Goal: Transaction & Acquisition: Download file/media

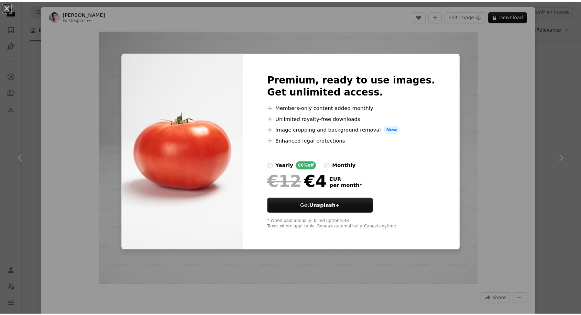
scroll to position [8317, 0]
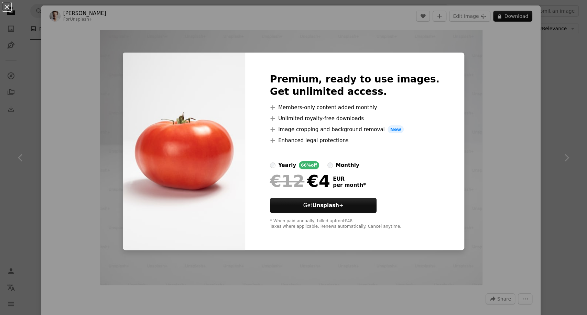
click at [482, 54] on div "An X shape Premium, ready to use images. Get unlimited access. A plus sign Memb…" at bounding box center [293, 157] width 587 height 315
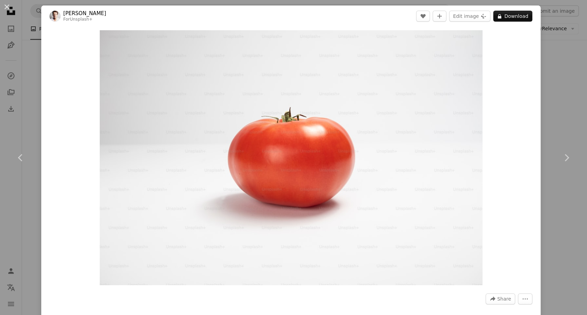
click at [543, 70] on div "An X shape Chevron left Chevron right [PERSON_NAME] For Unsplash+ A heart A plu…" at bounding box center [293, 157] width 587 height 315
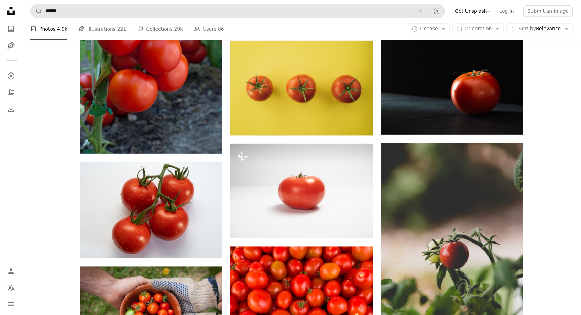
scroll to position [8202, 0]
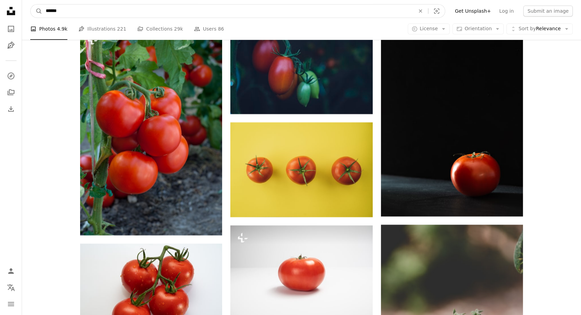
drag, startPoint x: 65, startPoint y: 11, endPoint x: 15, endPoint y: 14, distance: 49.6
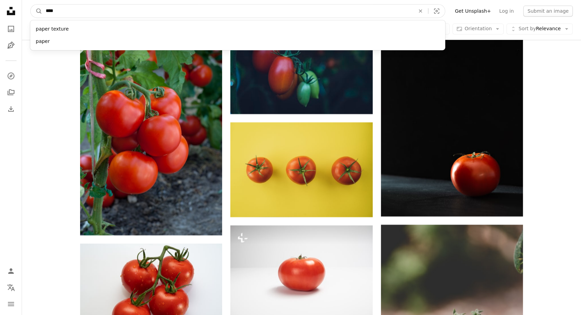
type input "*****"
click button "A magnifying glass" at bounding box center [37, 10] width 12 height 13
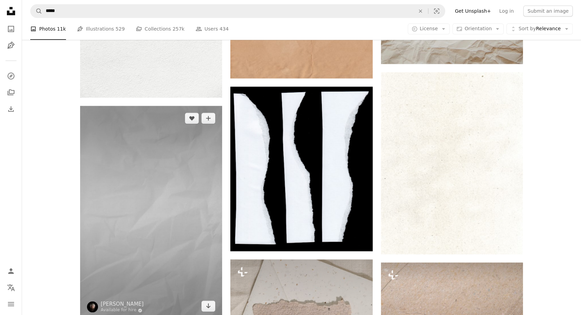
scroll to position [840, 0]
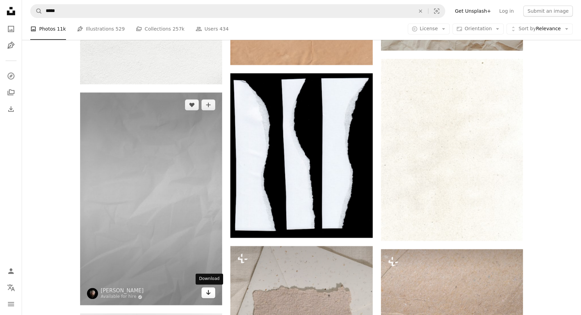
click at [212, 293] on link "Arrow pointing down" at bounding box center [208, 292] width 14 height 11
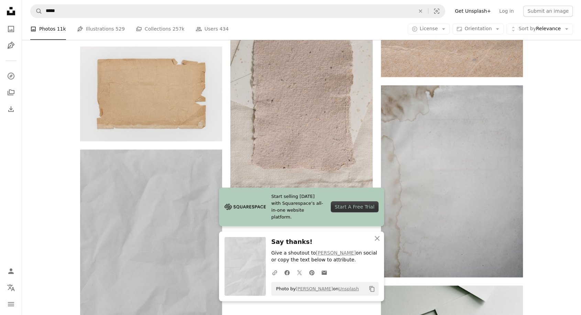
scroll to position [1108, 0]
click at [375, 242] on icon "An X shape" at bounding box center [377, 238] width 8 height 8
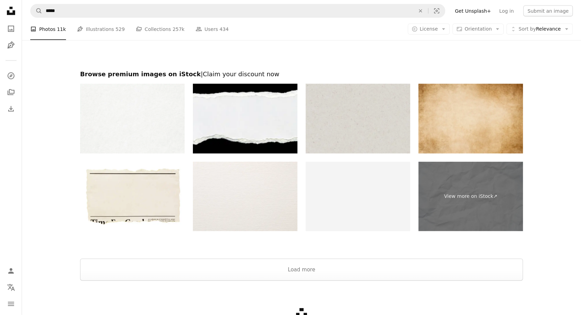
scroll to position [1566, 0]
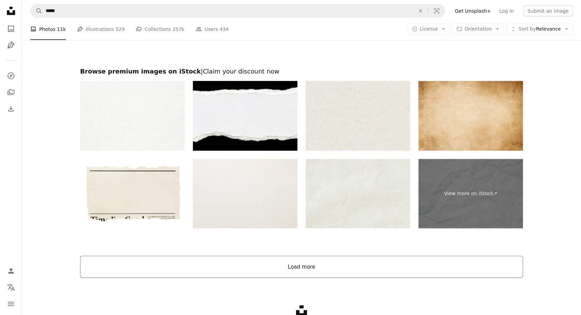
click at [308, 268] on button "Load more" at bounding box center [301, 267] width 443 height 22
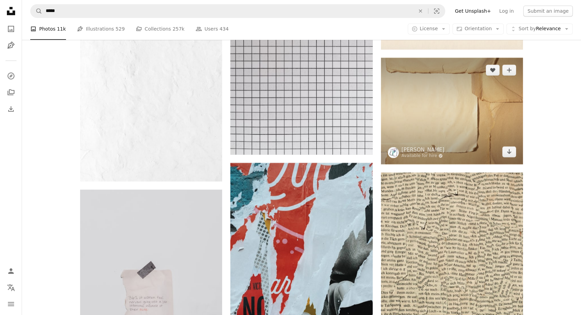
scroll to position [3018, 0]
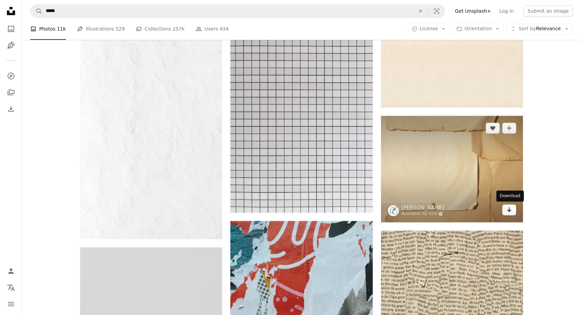
click at [512, 211] on link "Arrow pointing down" at bounding box center [509, 210] width 14 height 11
